Goal: Book appointment/travel/reservation

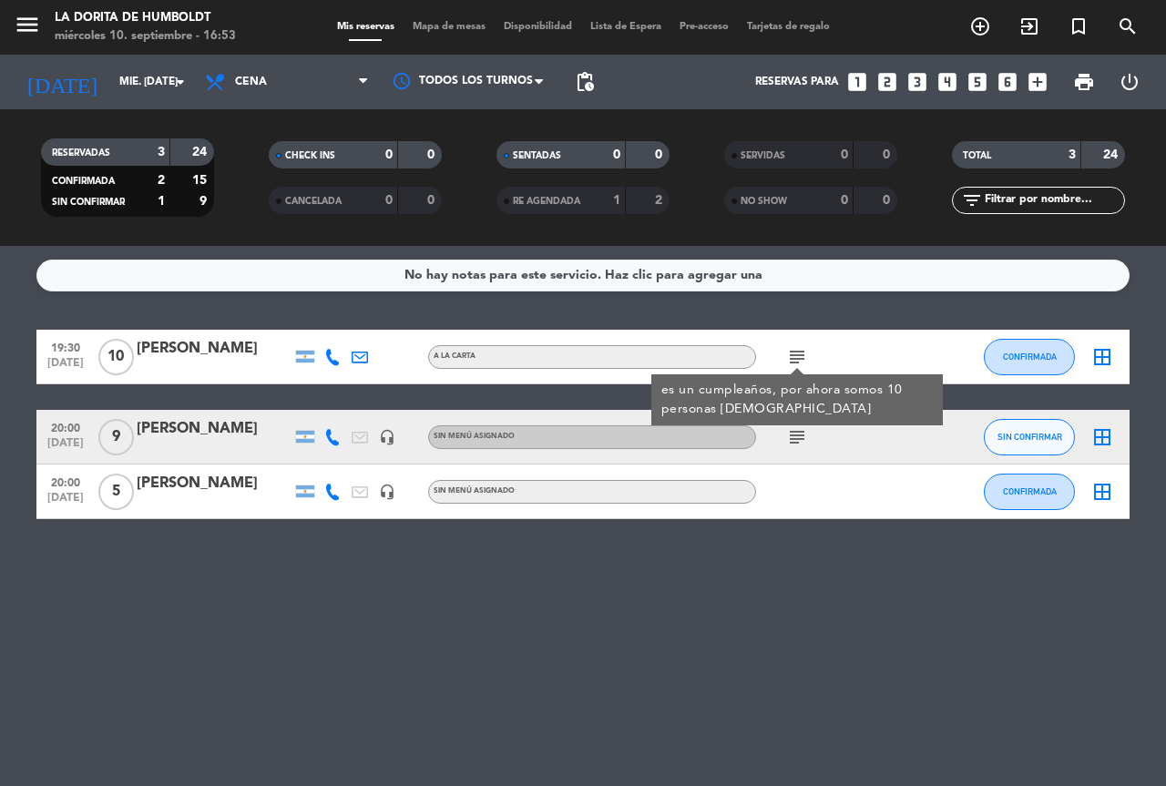
click at [918, 76] on icon "looks_3" at bounding box center [918, 82] width 24 height 24
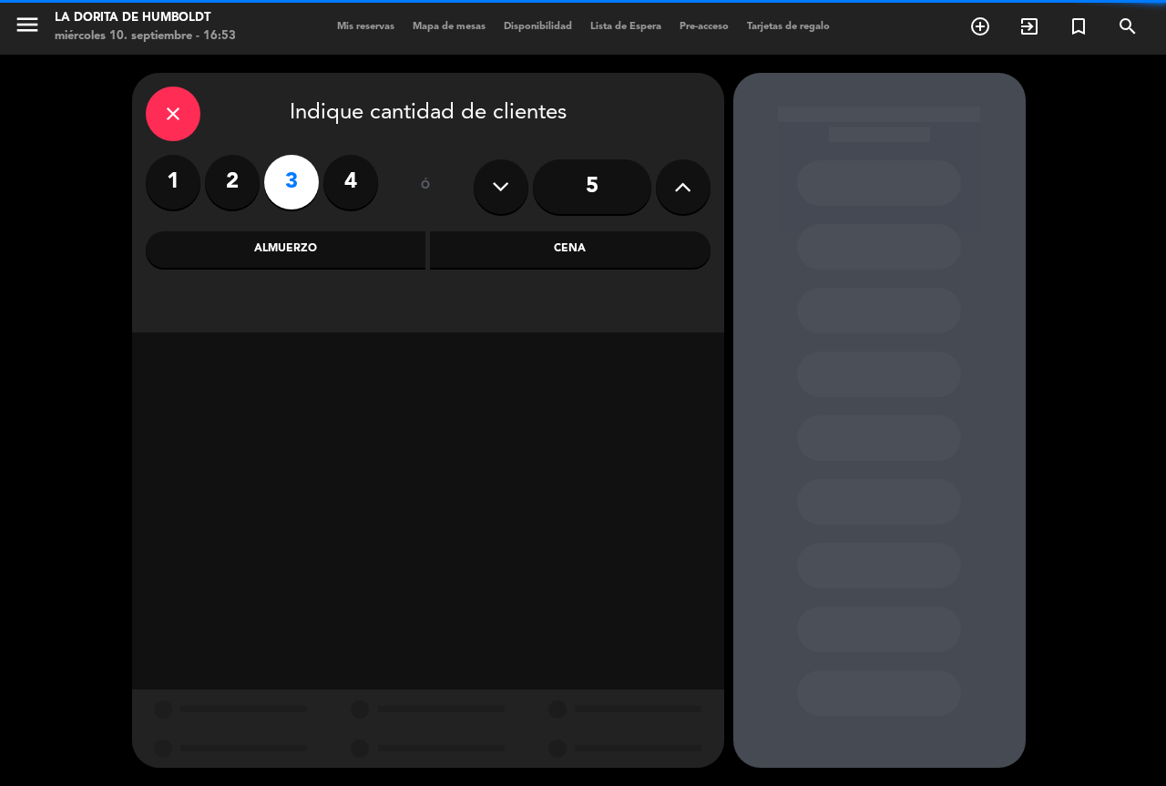
drag, startPoint x: 561, startPoint y: 246, endPoint x: 571, endPoint y: 262, distance: 19.2
click at [571, 237] on div "Cena" at bounding box center [570, 249] width 281 height 36
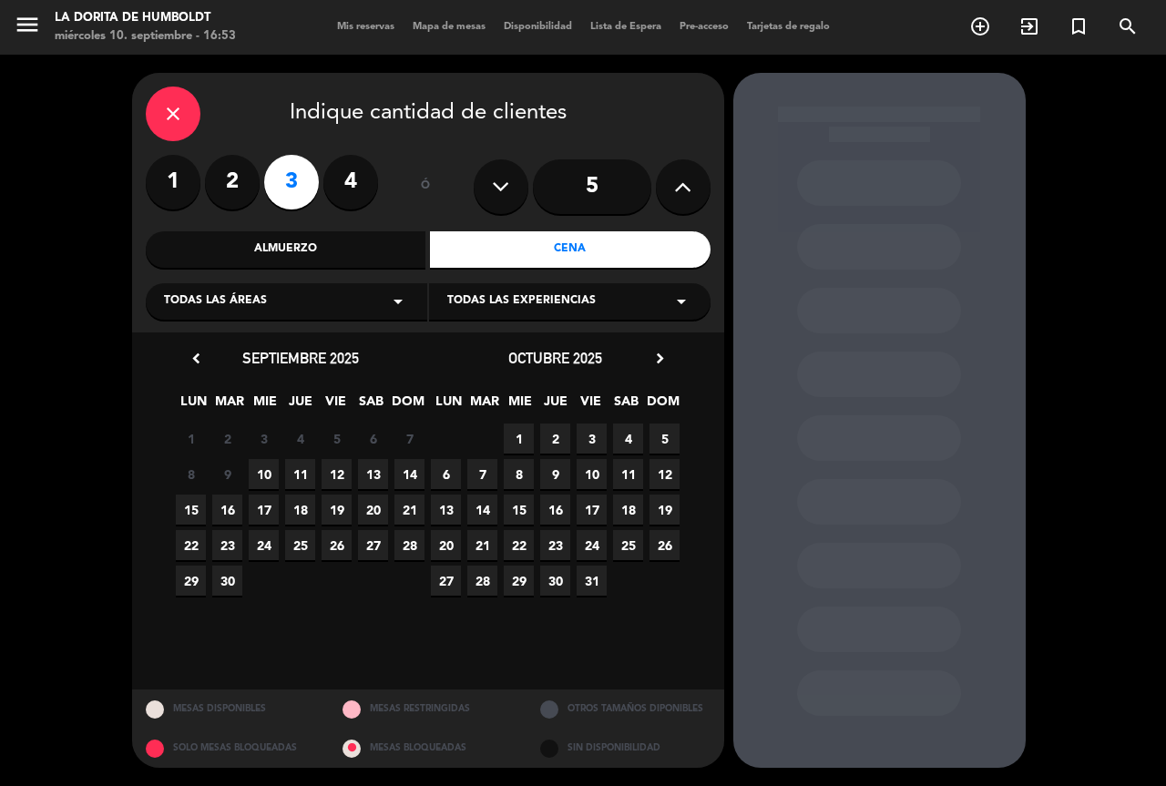
click at [269, 469] on span "10" at bounding box center [264, 474] width 30 height 30
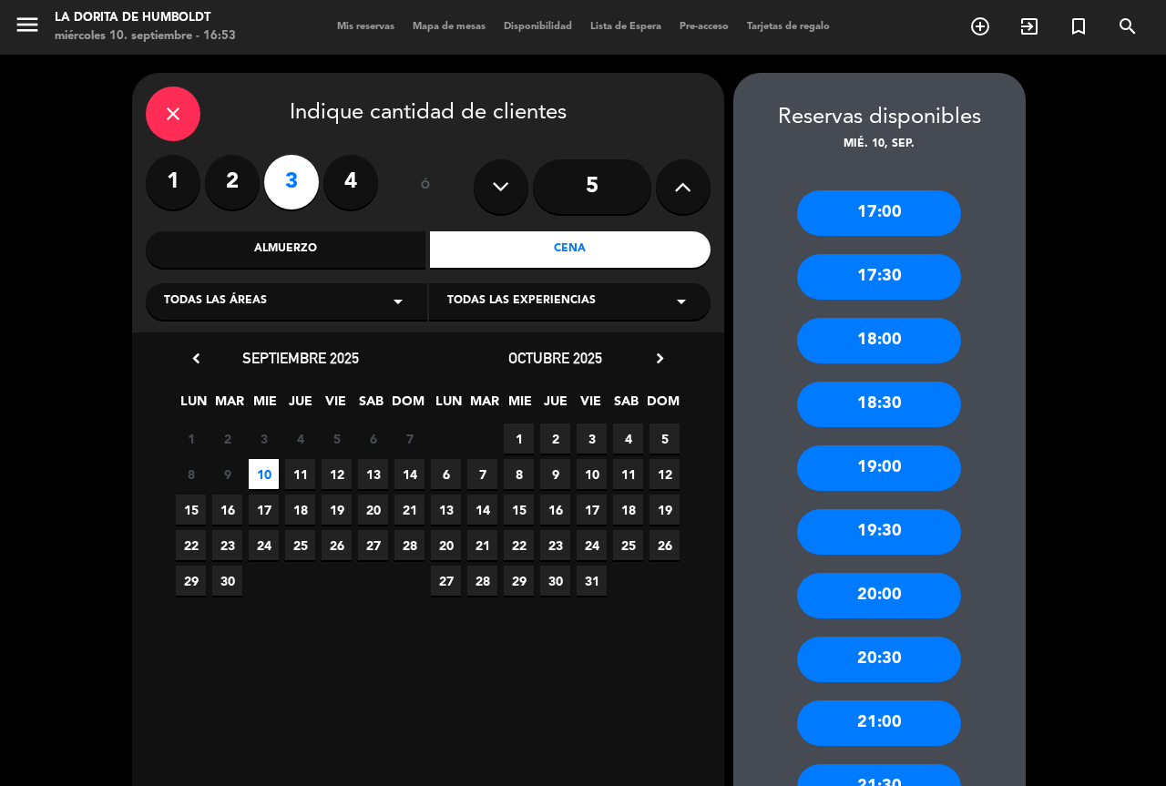
click at [893, 669] on div "20:30" at bounding box center [879, 660] width 164 height 46
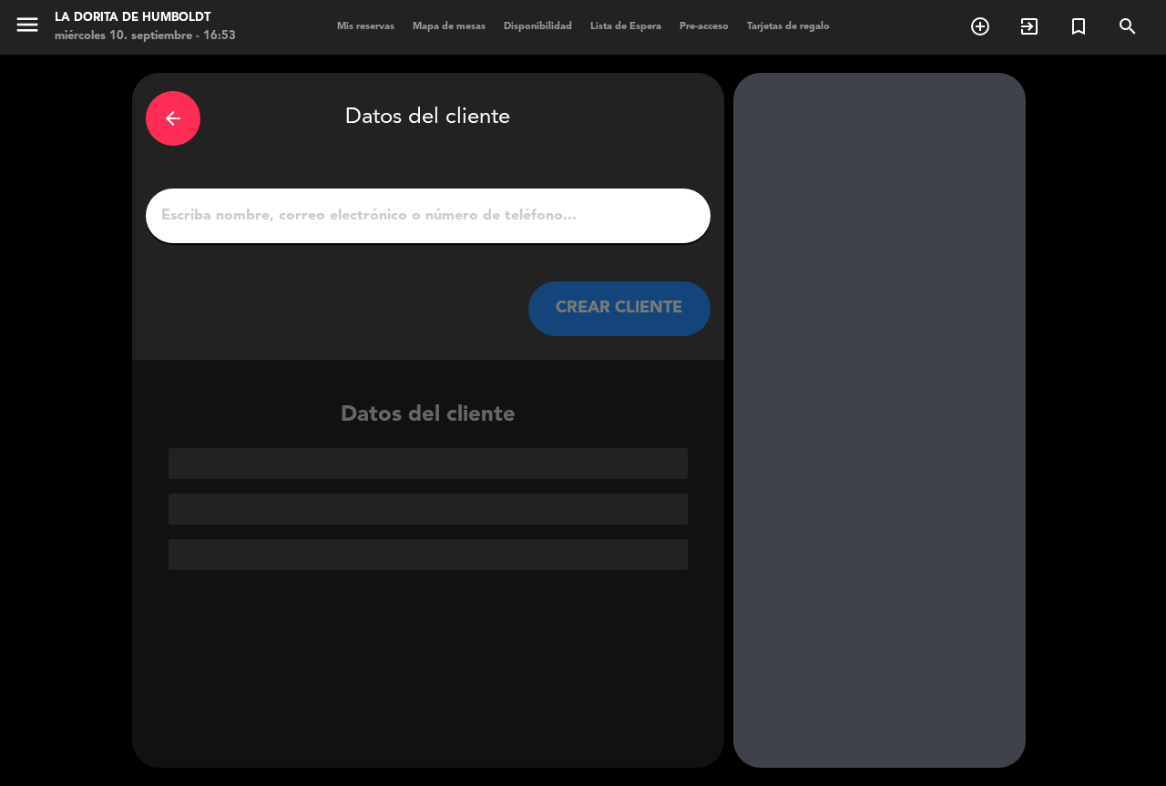
drag, startPoint x: 491, startPoint y: 210, endPoint x: 536, endPoint y: 118, distance: 101.5
click at [491, 210] on input "1" at bounding box center [428, 216] width 538 height 26
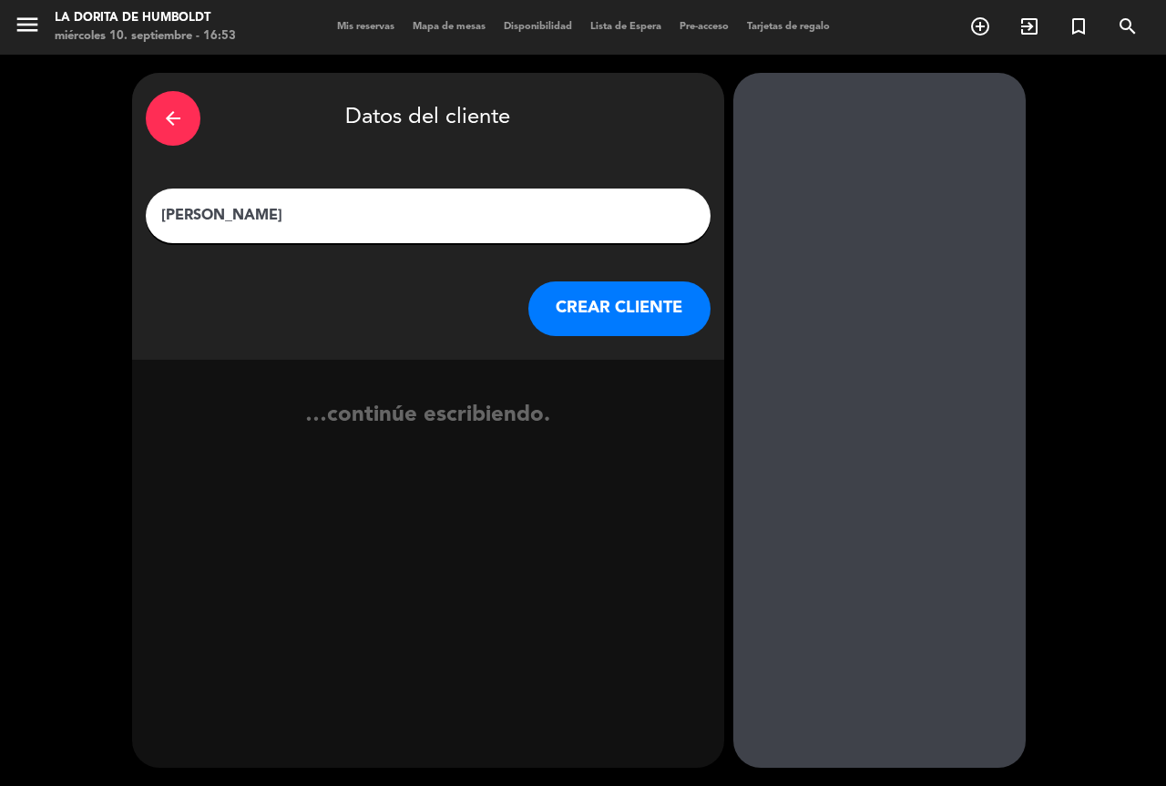
type input "[PERSON_NAME]"
click at [584, 307] on button "CREAR CLIENTE" at bounding box center [620, 309] width 182 height 55
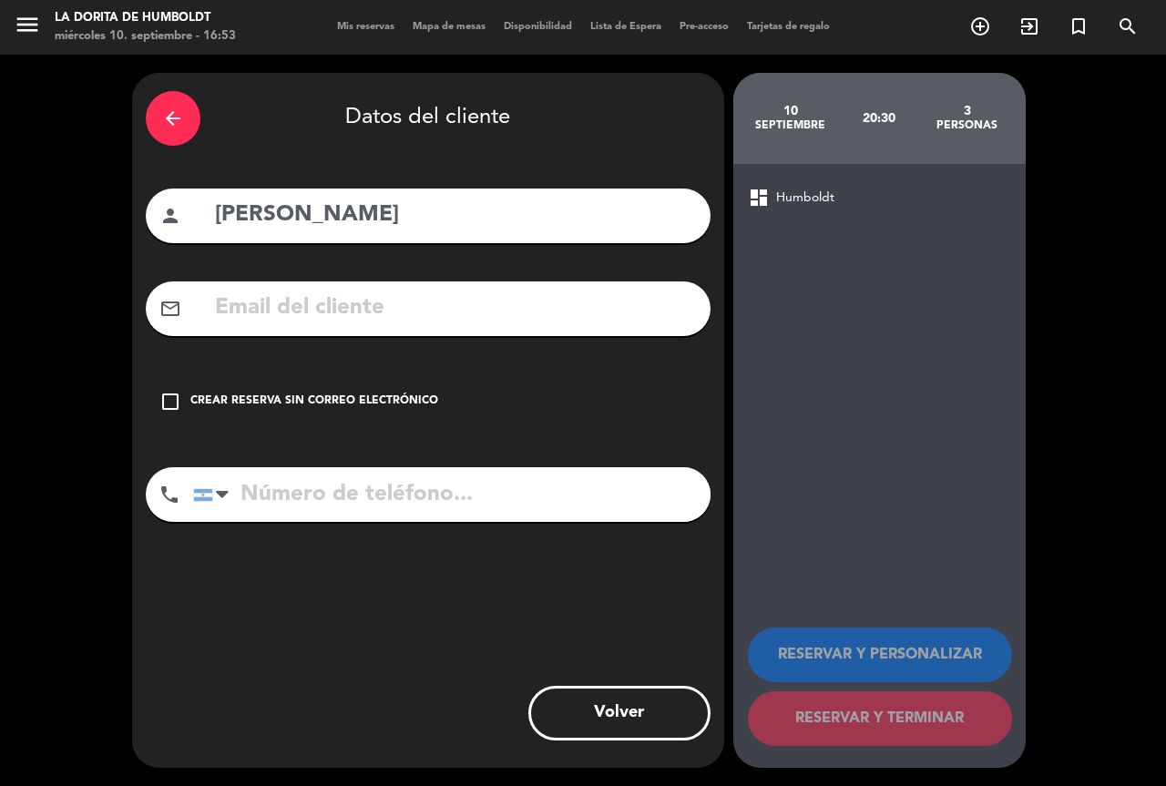
click at [289, 488] on input "tel" at bounding box center [452, 494] width 518 height 55
paste input "[PHONE_NUMBER]"
type input "[PHONE_NUMBER]"
click at [349, 412] on div "check_box_outline_blank Crear reserva sin correo electrónico" at bounding box center [428, 402] width 565 height 55
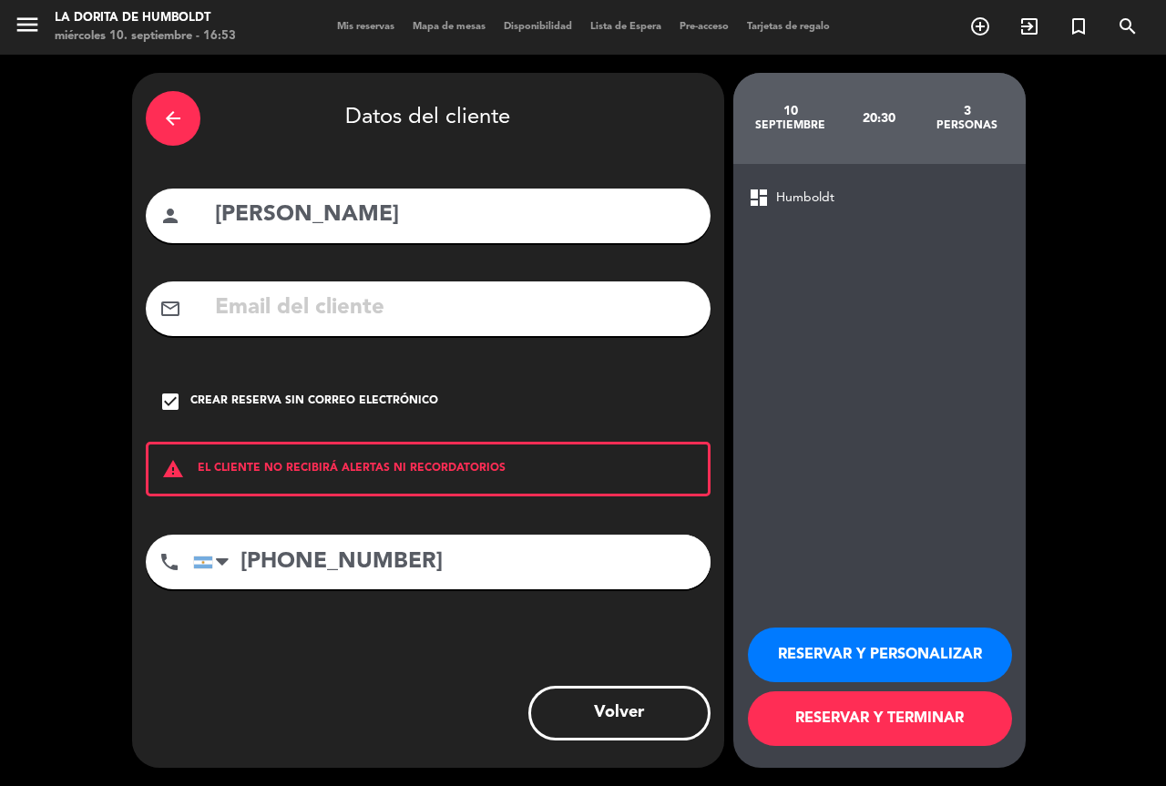
click at [952, 637] on button "RESERVAR Y PERSONALIZAR" at bounding box center [880, 655] width 264 height 55
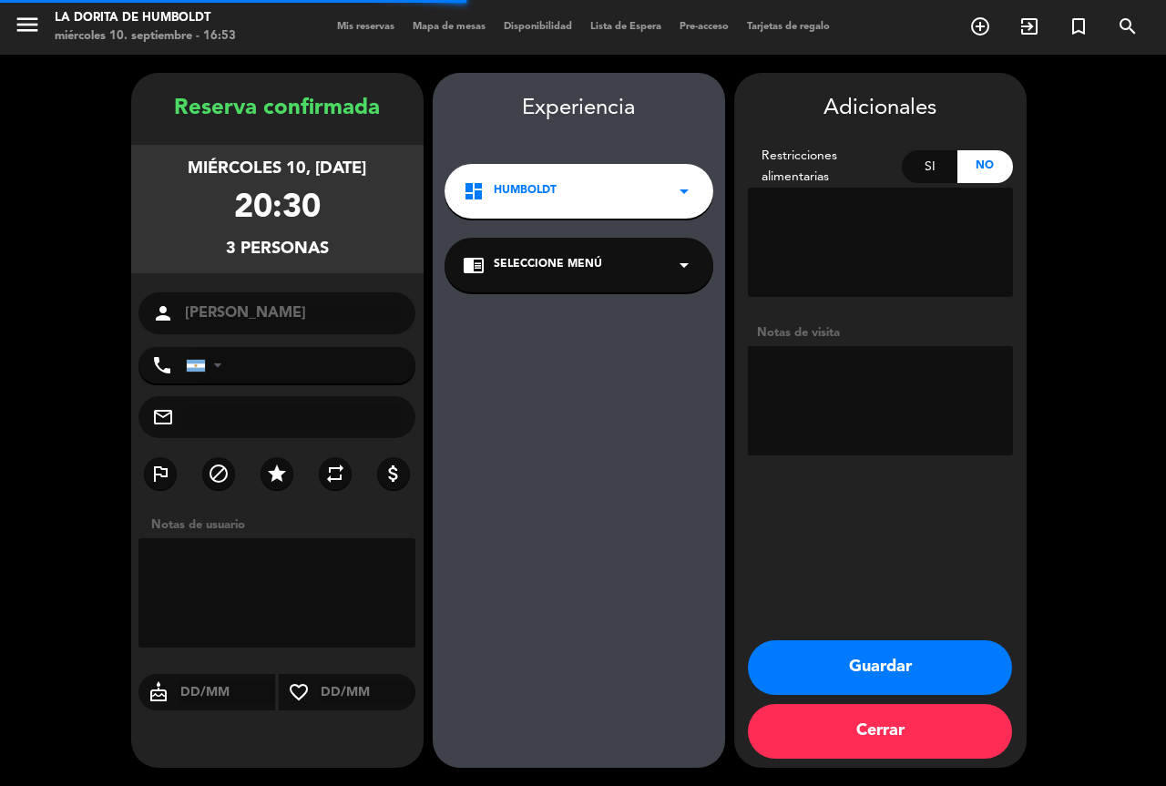
type input "[PHONE_NUMBER]"
click at [778, 375] on textarea at bounding box center [880, 400] width 265 height 109
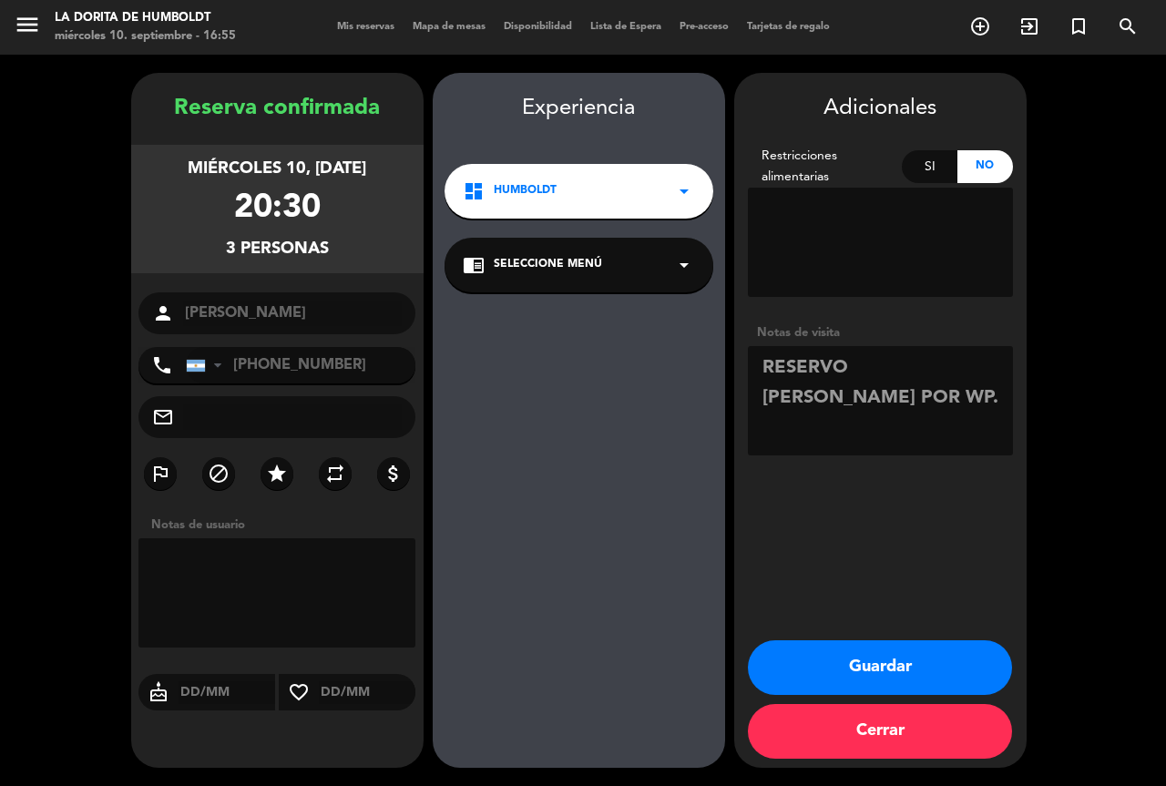
type textarea "RESERVO [PERSON_NAME] POR WP."
click at [924, 652] on button "Guardar" at bounding box center [880, 668] width 264 height 55
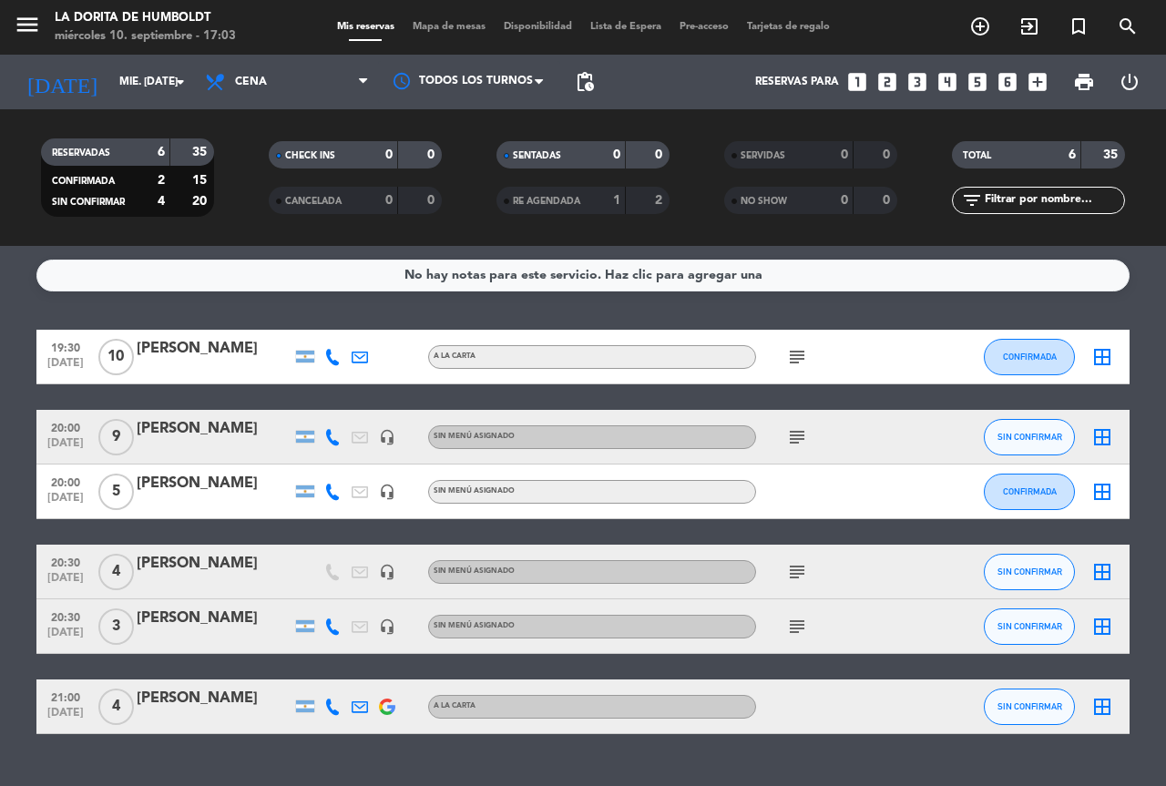
click at [216, 612] on div "[PERSON_NAME]" at bounding box center [214, 619] width 155 height 24
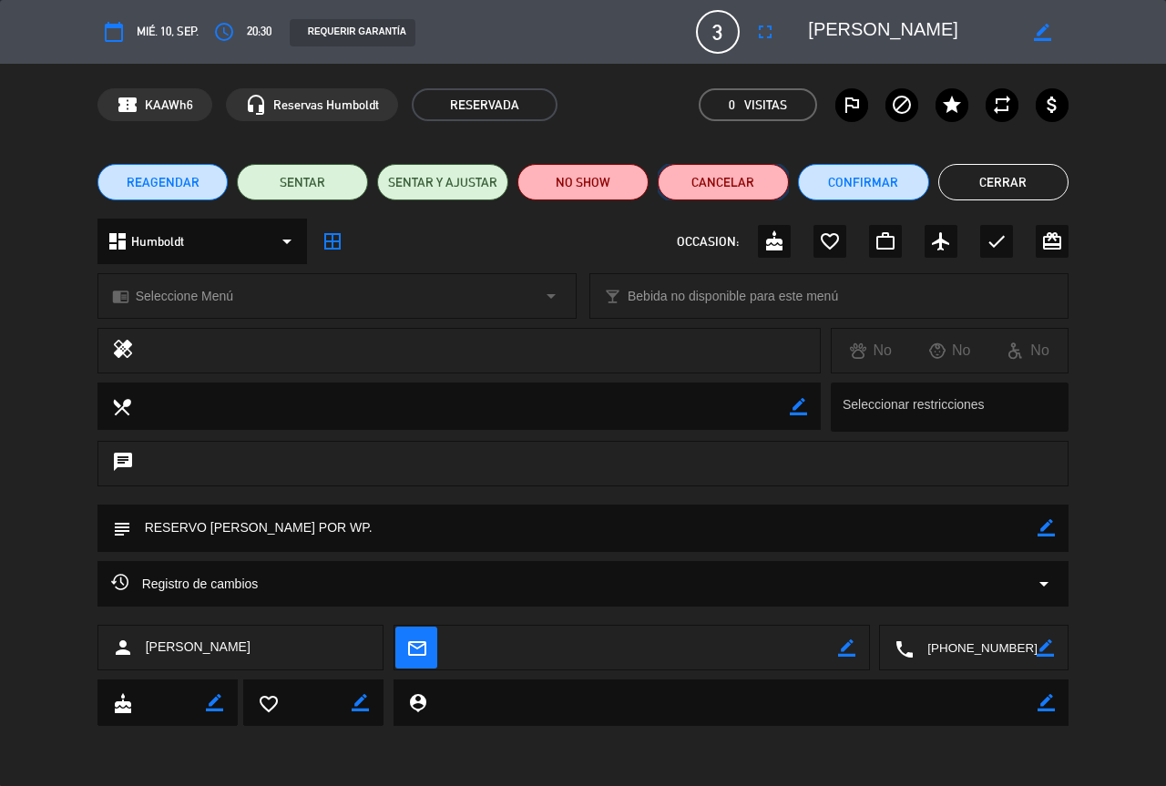
click at [730, 166] on button "Cancelar" at bounding box center [723, 182] width 131 height 36
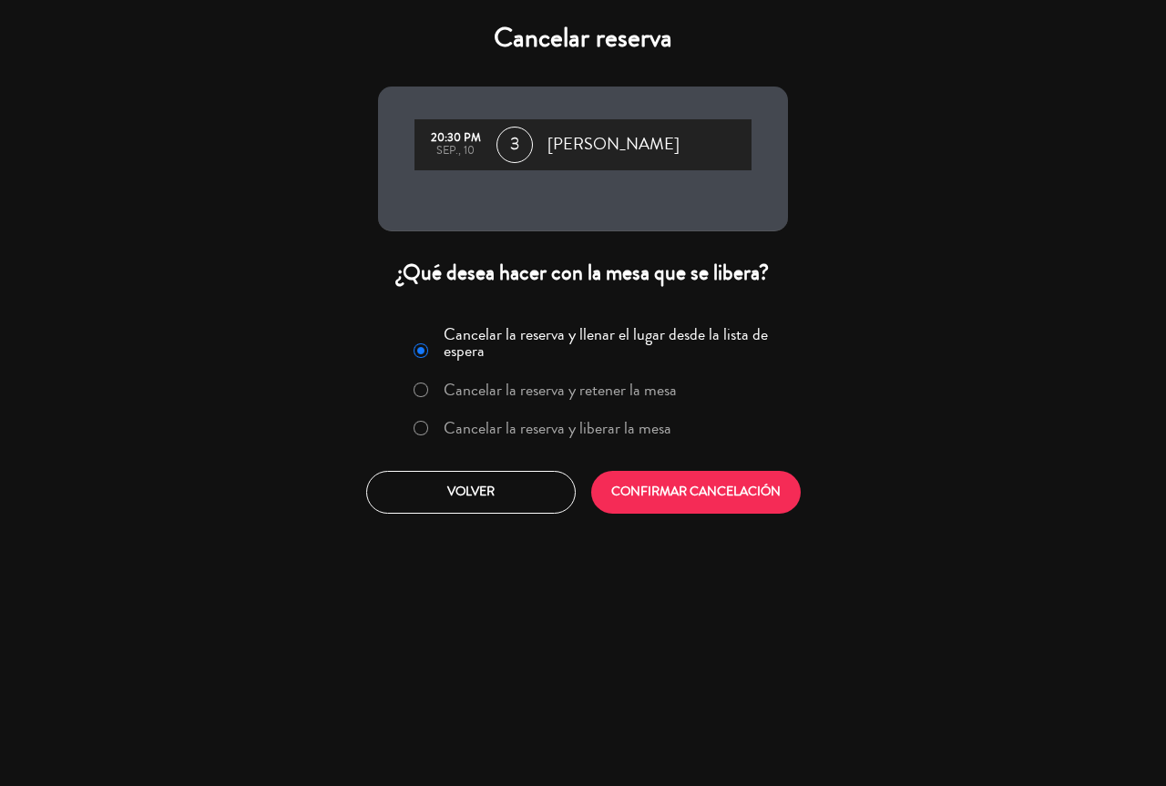
click at [539, 436] on label "Cancelar la reserva y liberar la mesa" at bounding box center [558, 428] width 228 height 16
click at [685, 501] on button "CONFIRMAR CANCELACIÓN" at bounding box center [696, 492] width 210 height 43
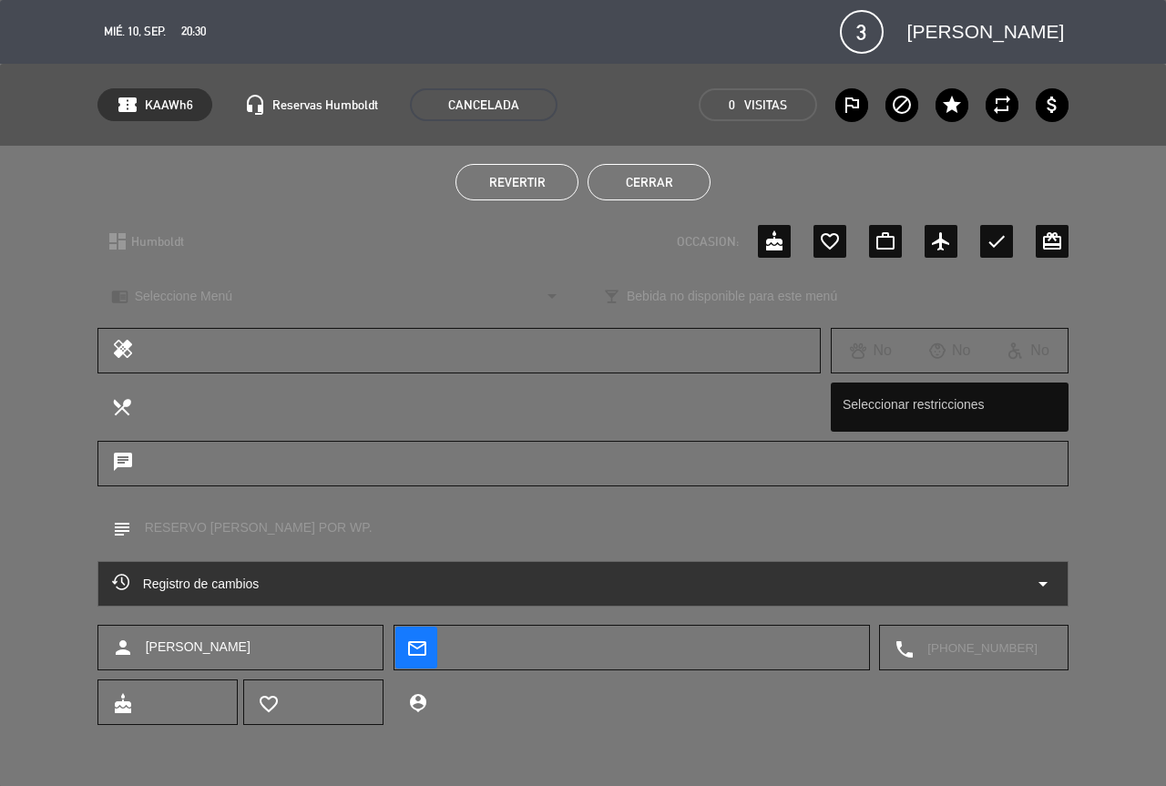
click at [665, 184] on button "Cerrar" at bounding box center [649, 182] width 123 height 36
